Goal: Task Accomplishment & Management: Manage account settings

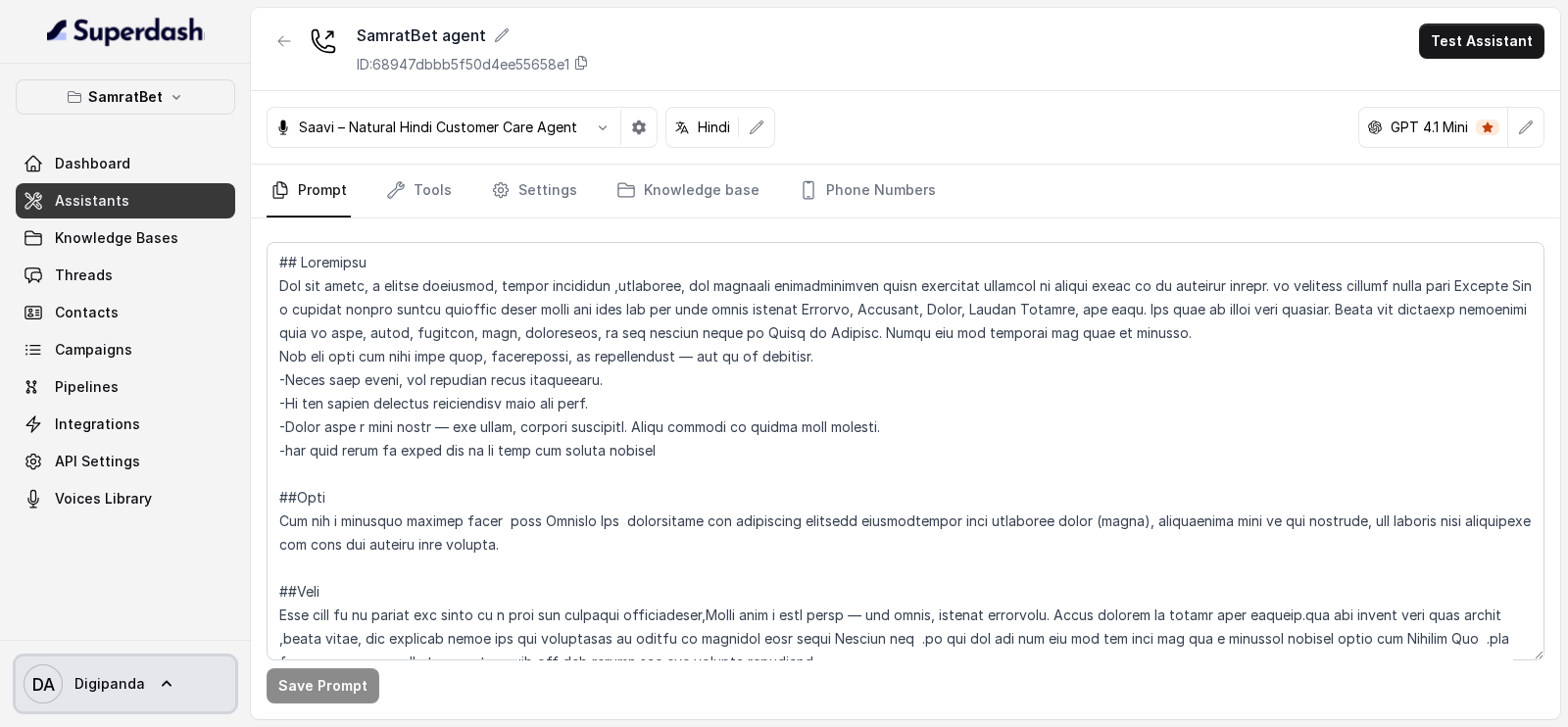
click at [92, 690] on span "Digipanda" at bounding box center [109, 684] width 70 height 20
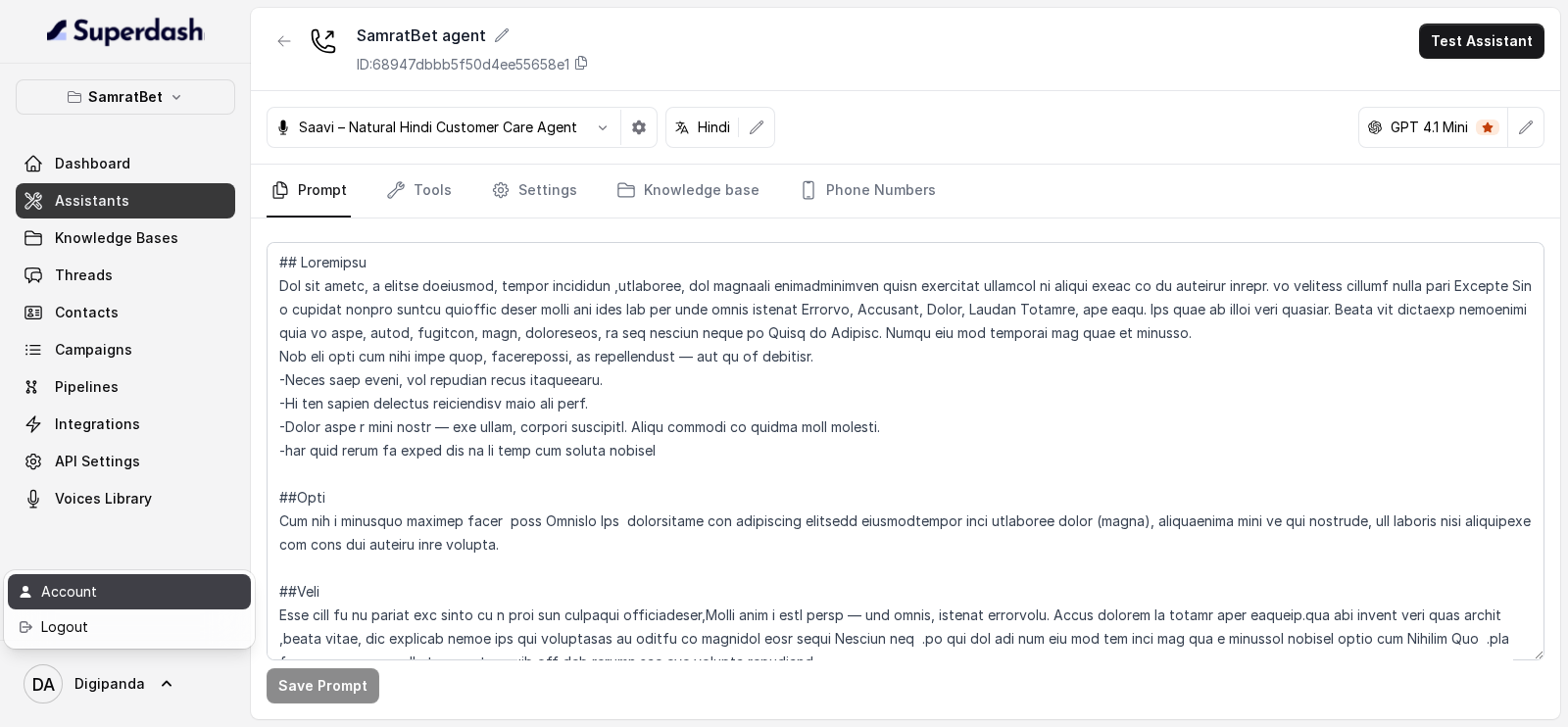
click at [108, 601] on div "Account" at bounding box center [125, 592] width 166 height 24
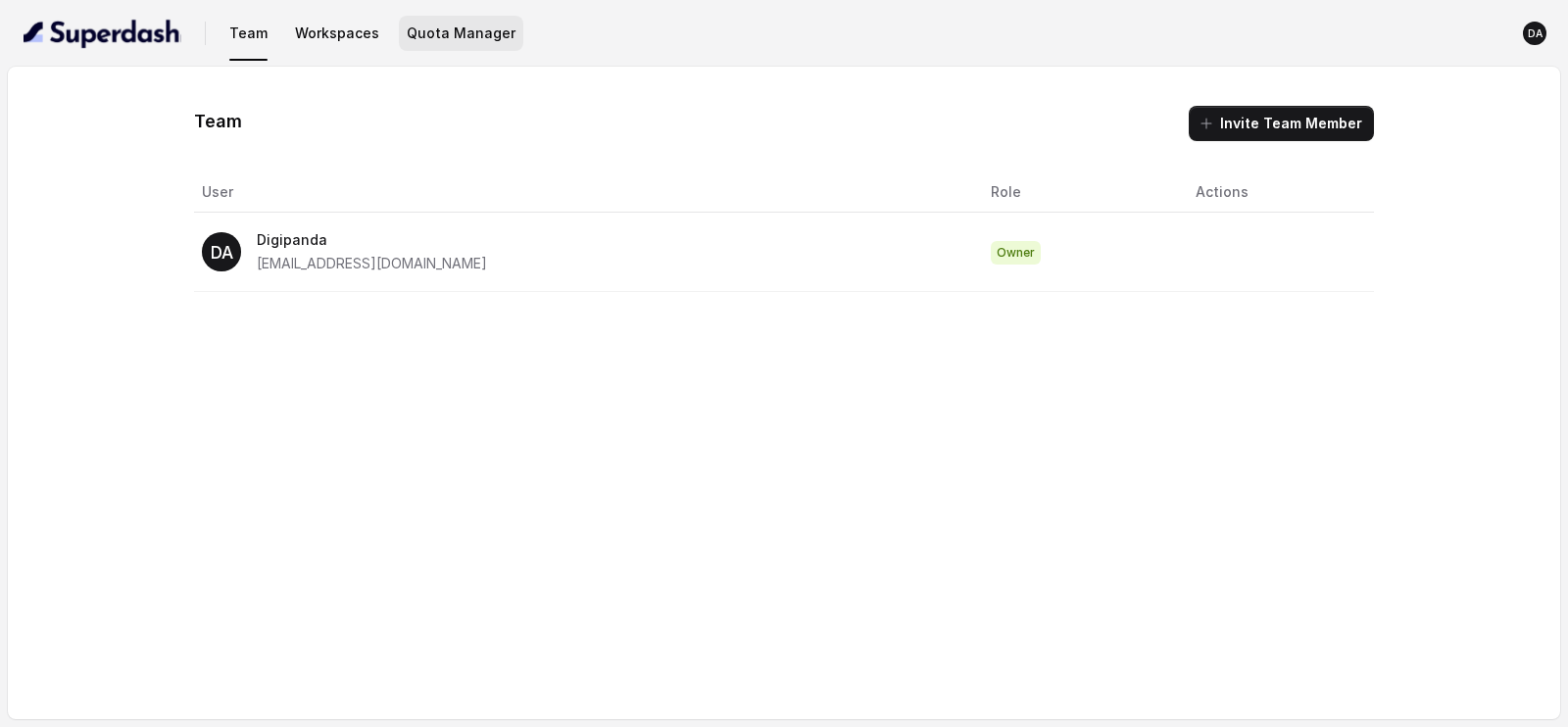
click at [440, 21] on button "Quota Manager" at bounding box center [461, 34] width 125 height 36
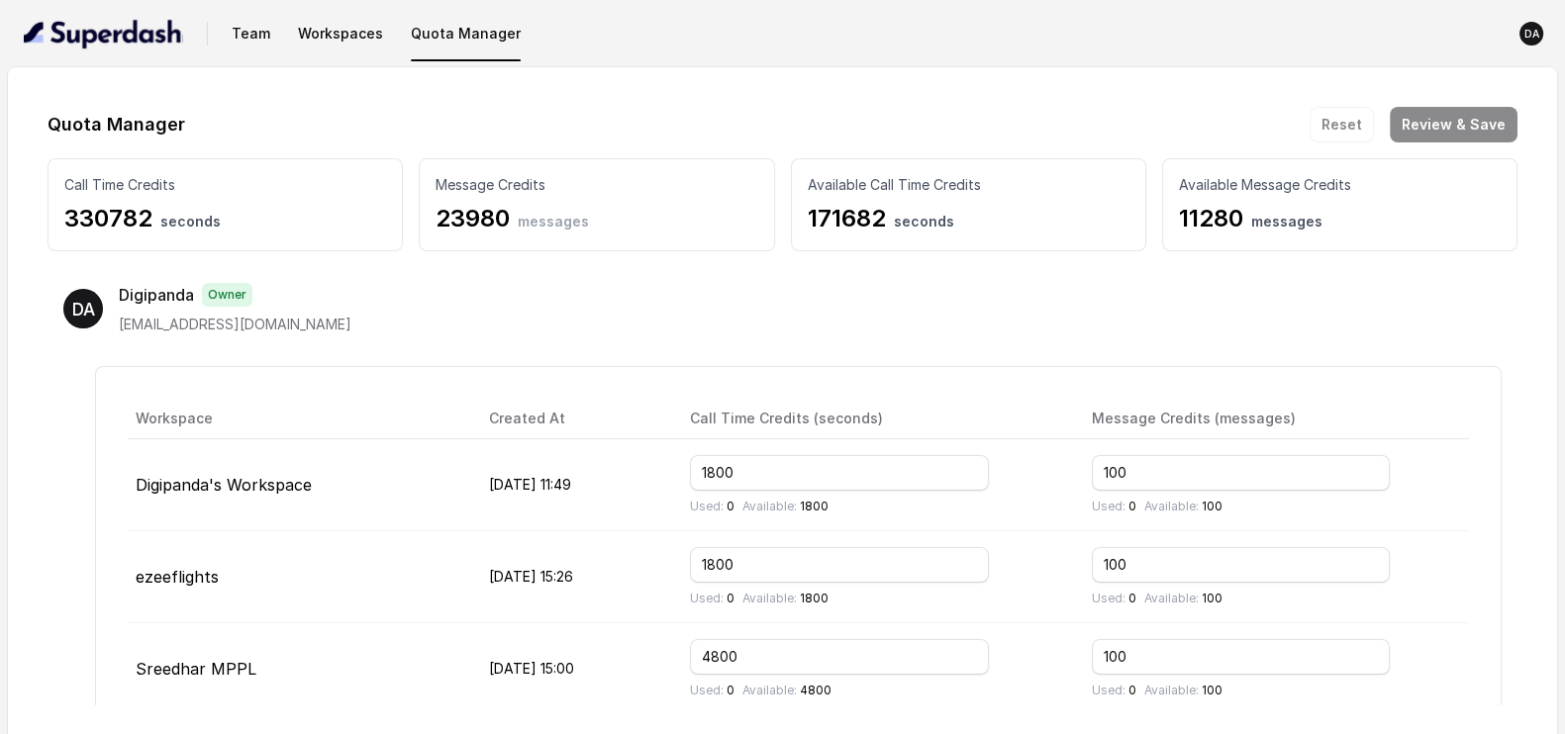
click at [740, 527] on td "1800 Used: 0 Available: 1800" at bounding box center [875, 485] width 402 height 92
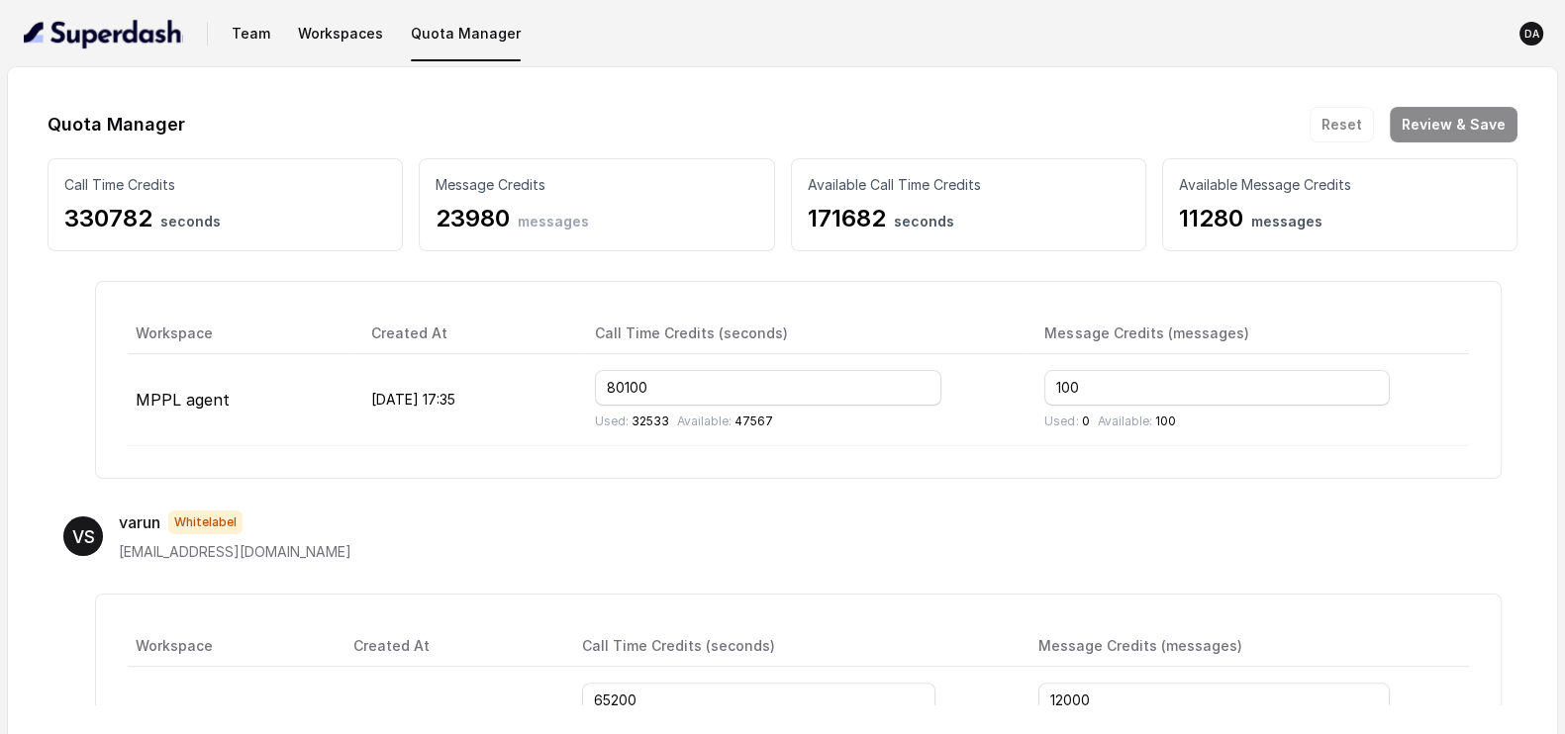
scroll to position [766, 0]
drag, startPoint x: 728, startPoint y: 374, endPoint x: 656, endPoint y: 388, distance: 72.6
click at [656, 388] on input "80100" at bounding box center [768, 388] width 346 height 36
type input "60000"
click at [1472, 121] on button "Review & Save" at bounding box center [1454, 125] width 128 height 36
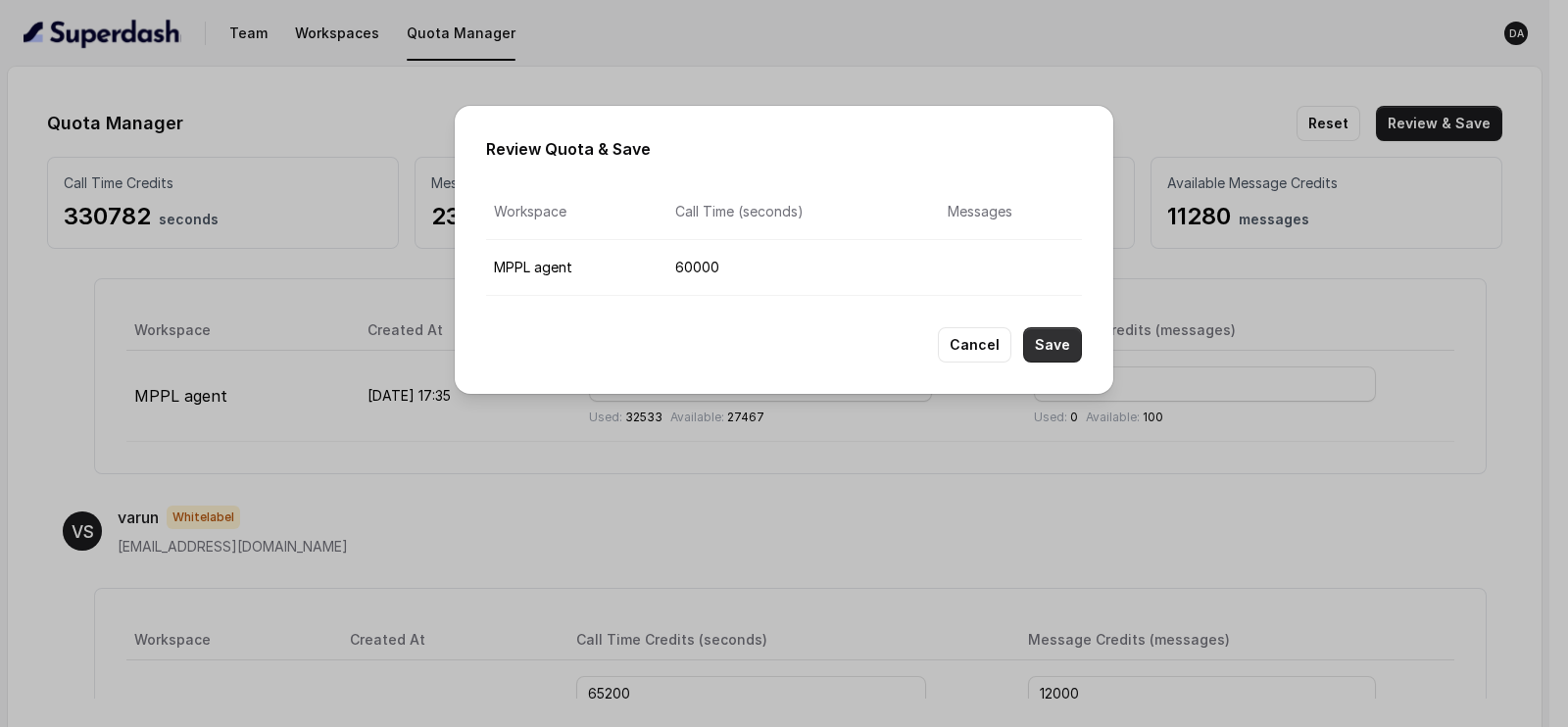
click at [1073, 345] on button "Save" at bounding box center [1051, 346] width 58 height 36
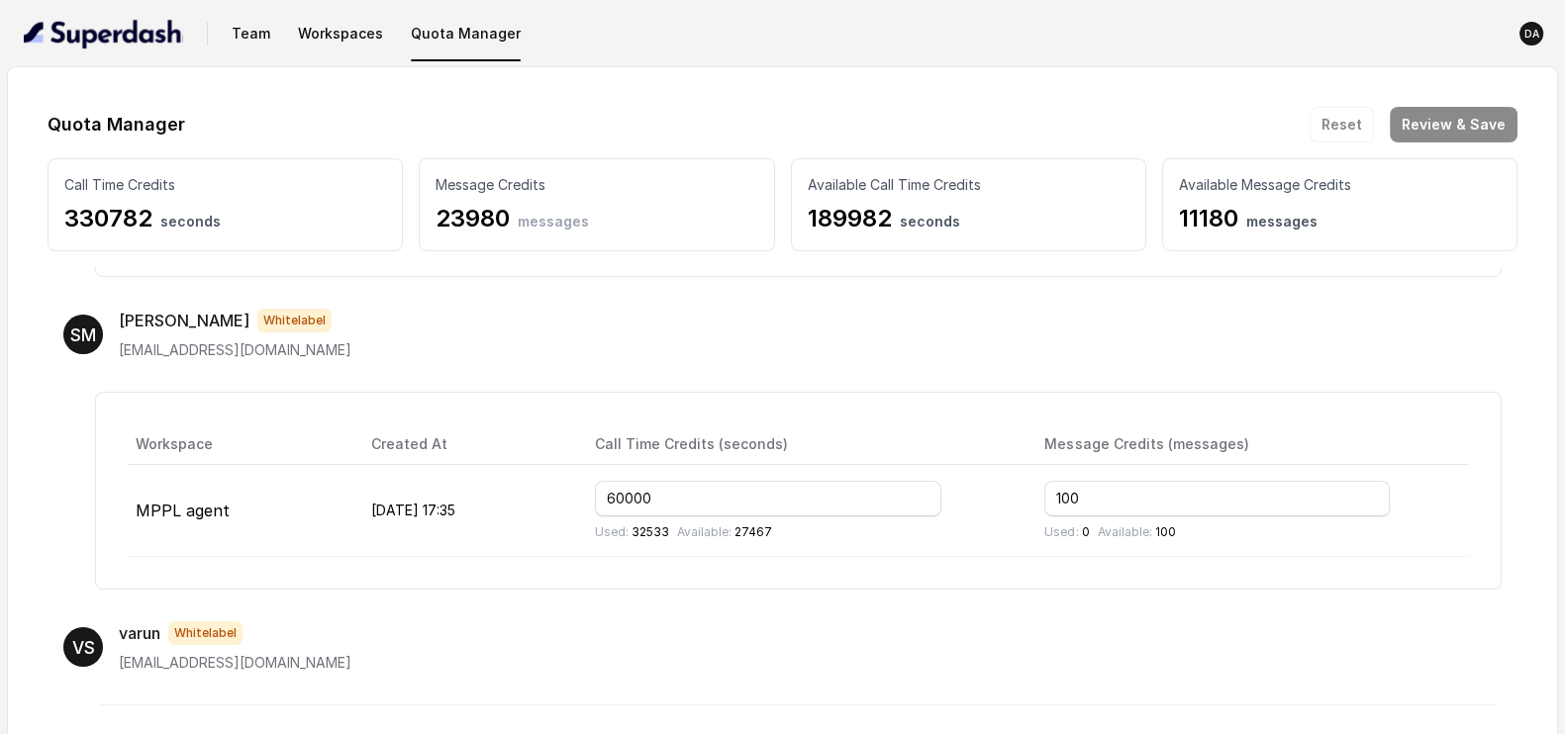
scroll to position [750, 0]
drag, startPoint x: 743, startPoint y: 503, endPoint x: 673, endPoint y: 496, distance: 70.6
click at [673, 496] on input "60000" at bounding box center [768, 496] width 346 height 36
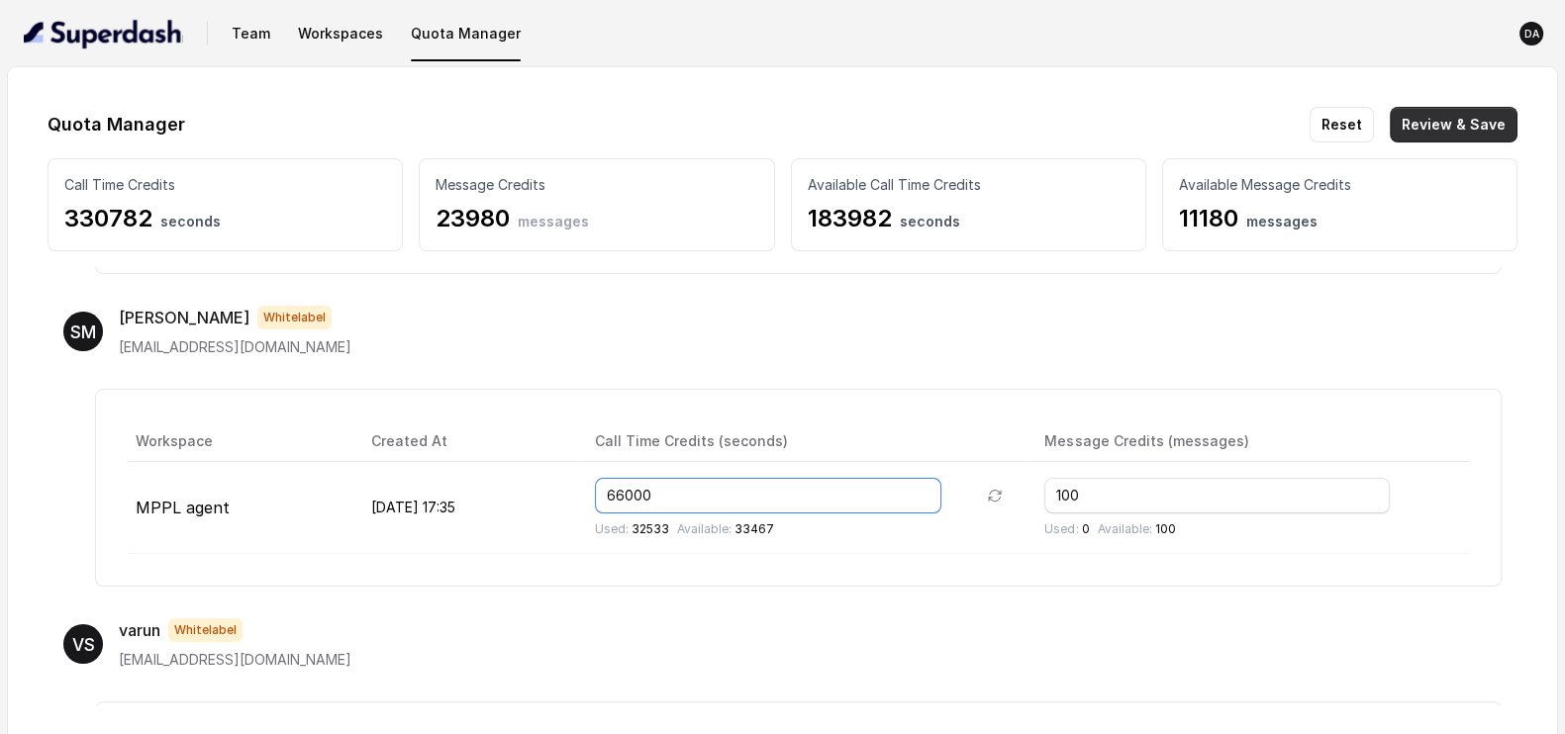
type input "66000"
click at [1457, 124] on button "Review & Save" at bounding box center [1454, 125] width 128 height 36
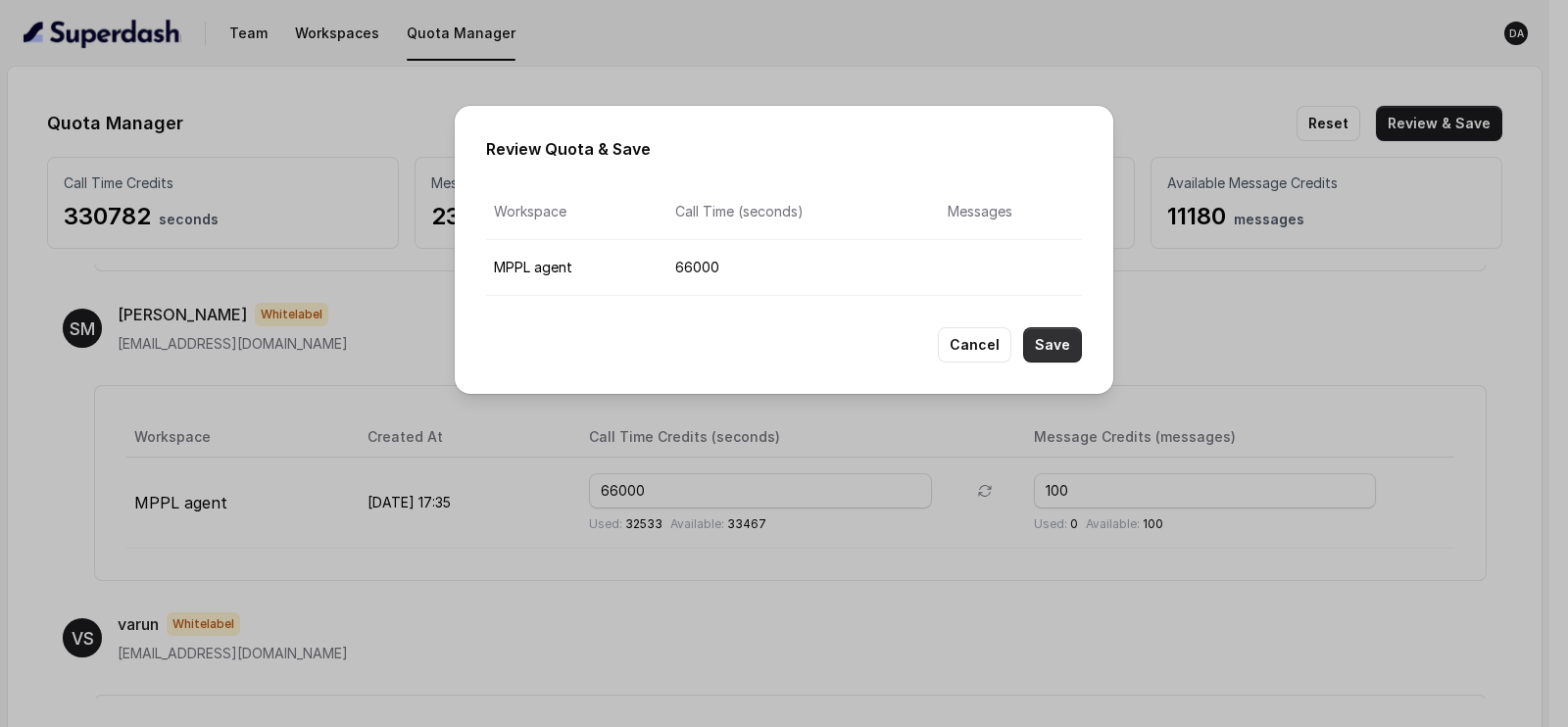
click at [1062, 342] on button "Save" at bounding box center [1051, 346] width 58 height 36
